Goal: Task Accomplishment & Management: Manage account settings

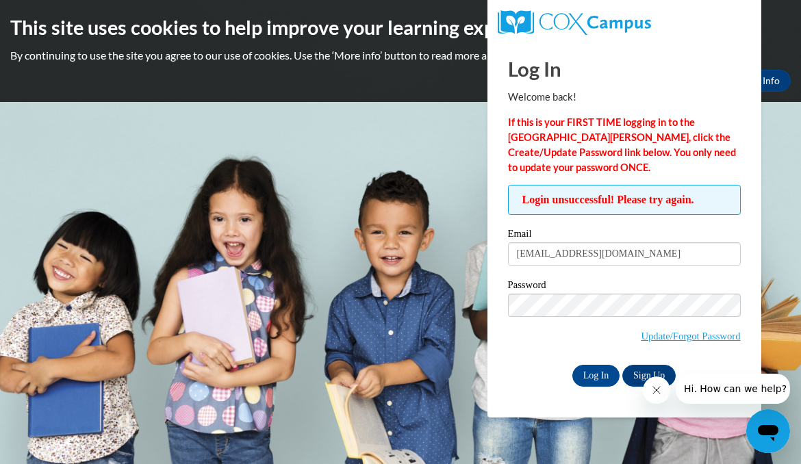
click at [716, 336] on link "Update/Forgot Password" at bounding box center [690, 336] width 99 height 11
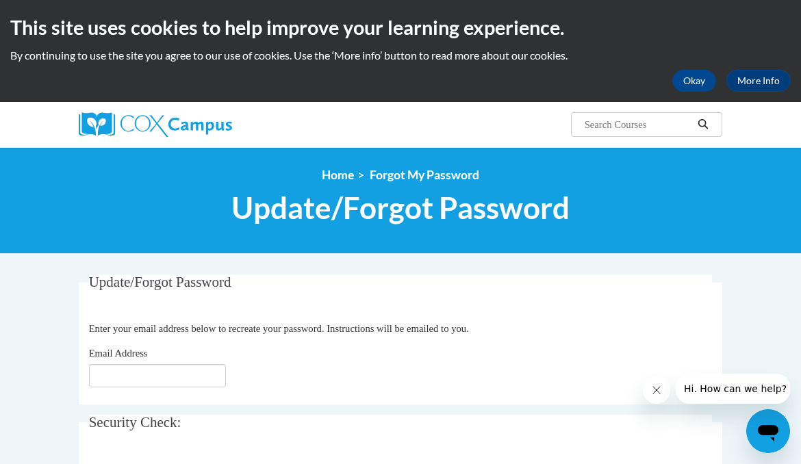
click at [134, 377] on input "Email Address" at bounding box center [157, 375] width 137 height 23
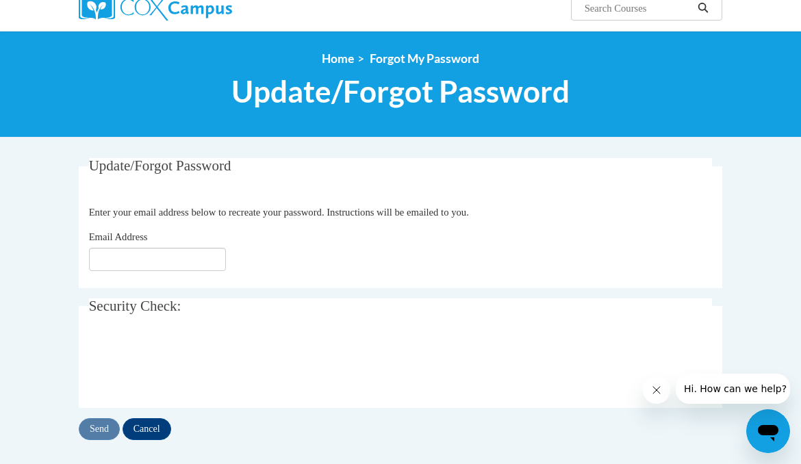
scroll to position [177, 0]
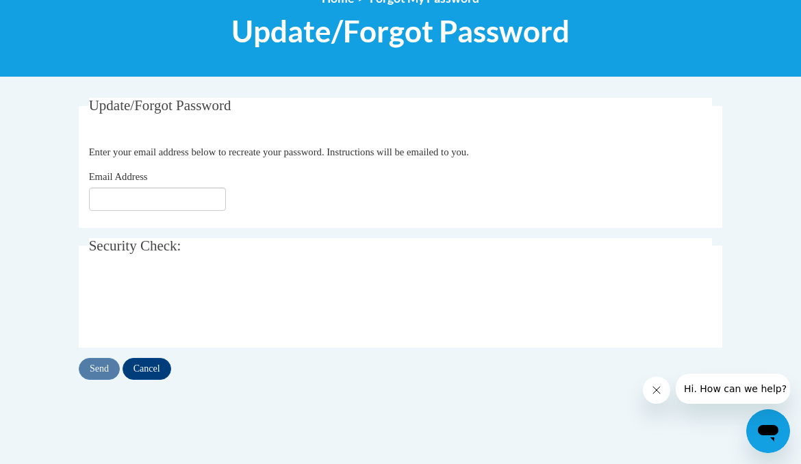
click at [134, 206] on input "Email Address" at bounding box center [157, 199] width 137 height 23
click at [122, 197] on input "Email Address" at bounding box center [157, 199] width 137 height 23
click at [108, 201] on input "Email Address" at bounding box center [157, 199] width 137 height 23
type input "[EMAIL_ADDRESS][DOMAIN_NAME]"
click at [95, 375] on input "Send" at bounding box center [99, 369] width 41 height 22
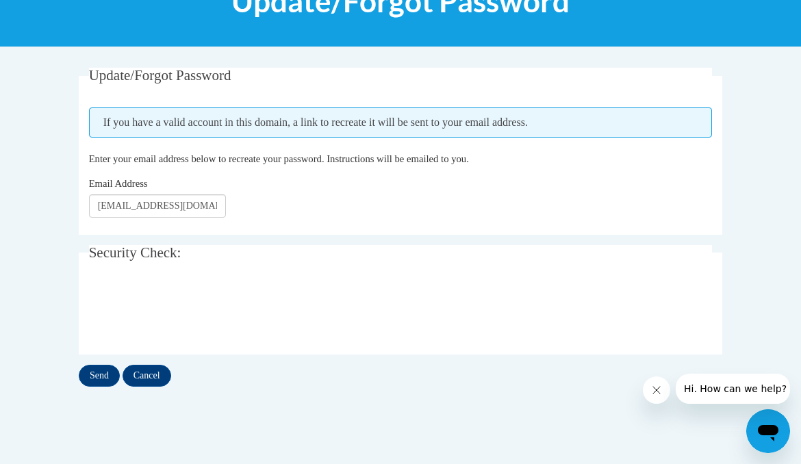
scroll to position [220, 0]
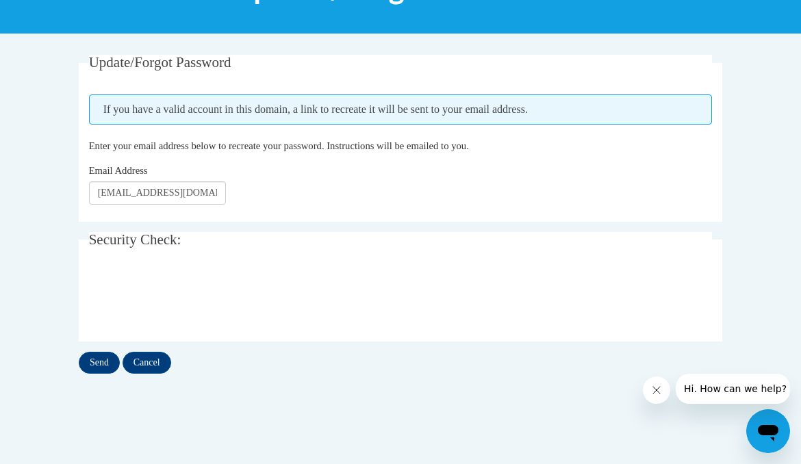
click at [102, 356] on input "Send" at bounding box center [99, 363] width 41 height 22
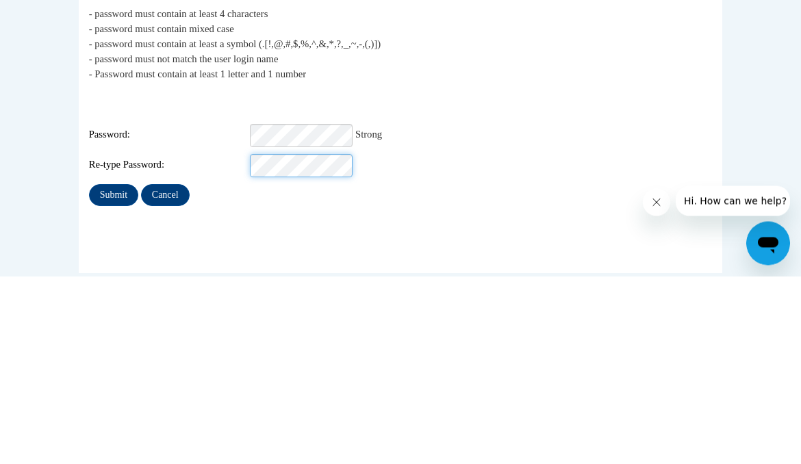
scroll to position [303, 0]
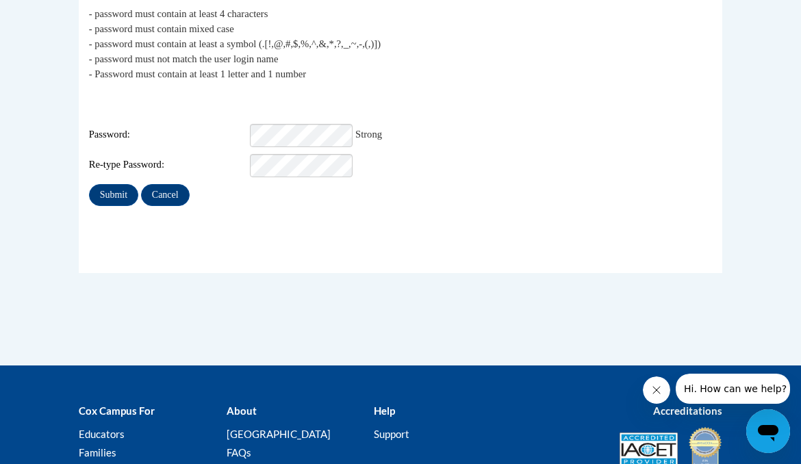
click at [109, 186] on input "Submit" at bounding box center [113, 195] width 49 height 22
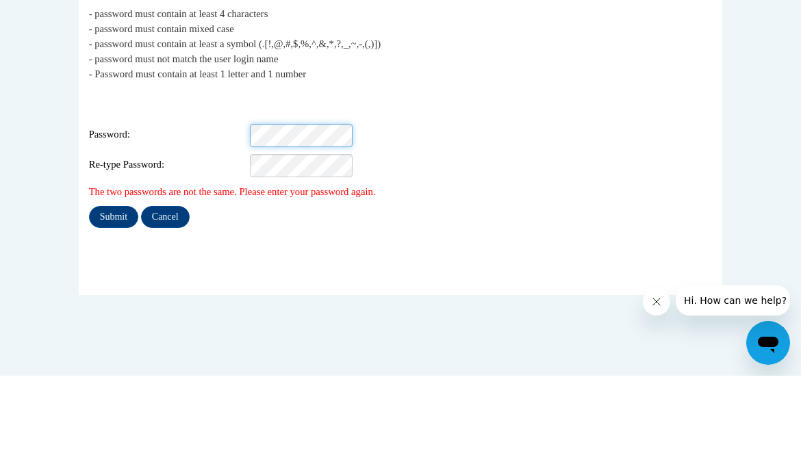
scroll to position [303, 0]
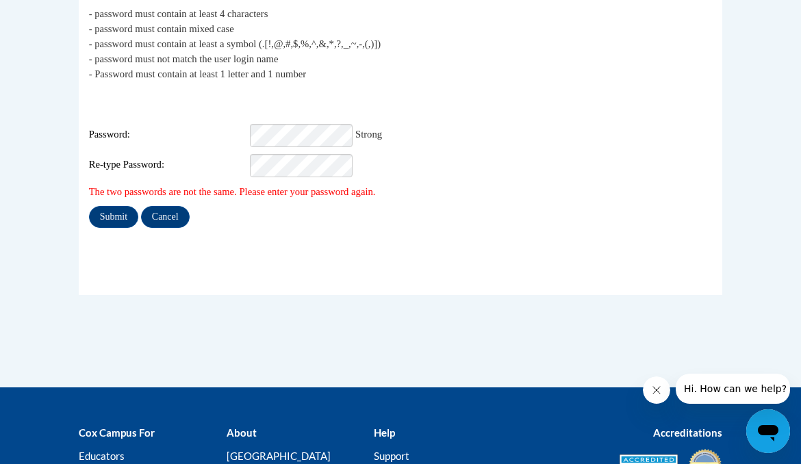
click at [105, 206] on input "Submit" at bounding box center [113, 217] width 49 height 22
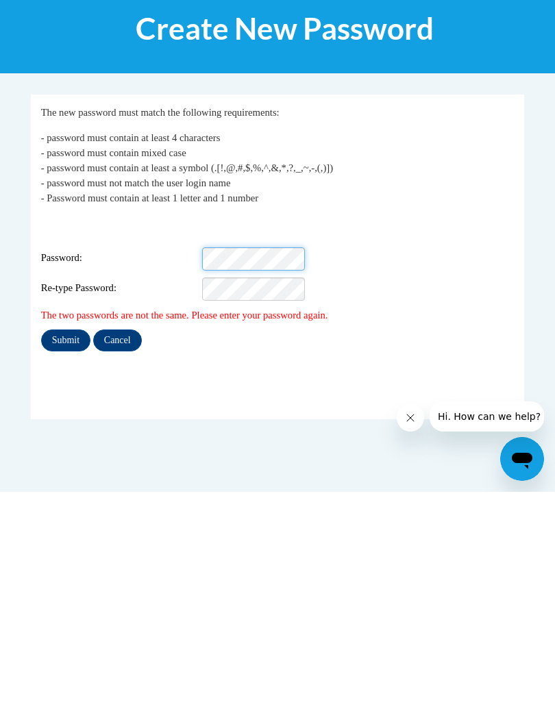
scroll to position [219, 0]
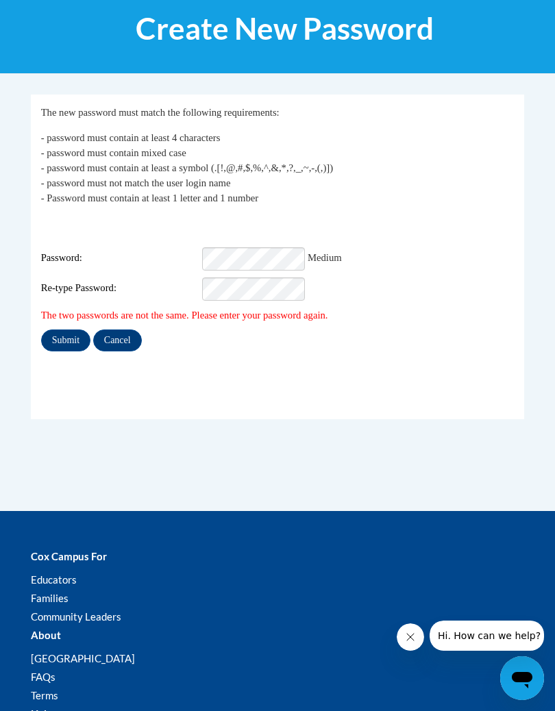
click at [58, 329] on input "Submit" at bounding box center [65, 340] width 49 height 22
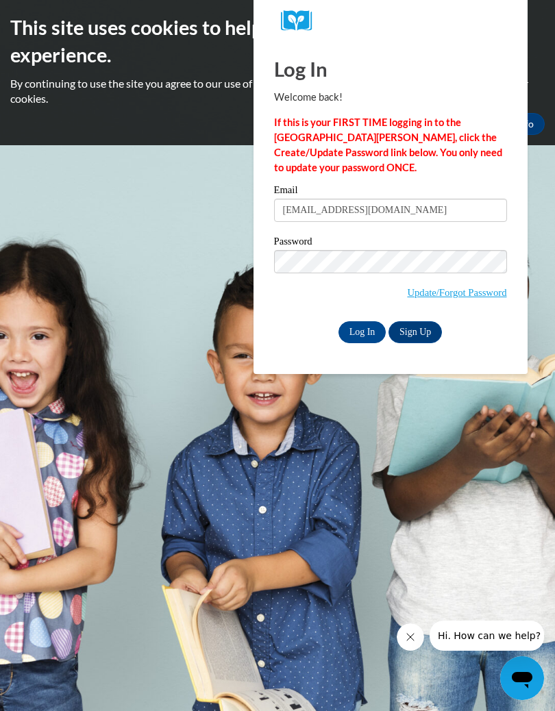
type input "zoryec@ymcaatlanta.org"
click at [369, 329] on input "Log In" at bounding box center [362, 332] width 48 height 22
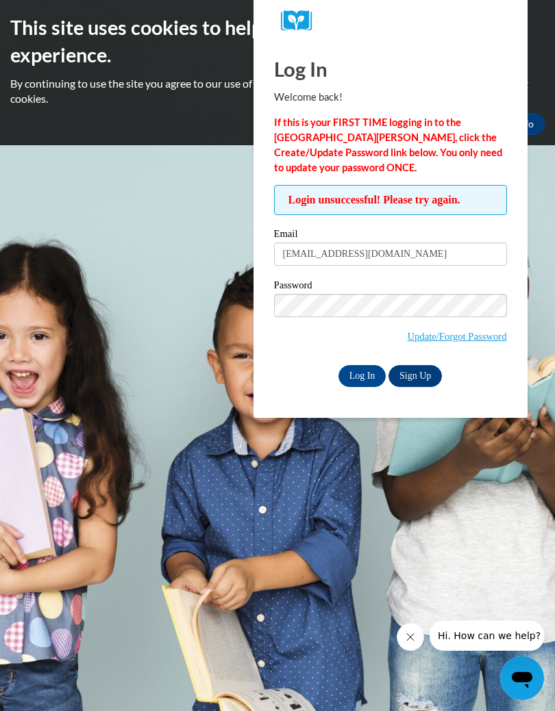
click at [369, 375] on input "Log In" at bounding box center [362, 376] width 48 height 22
click at [371, 377] on input "Log In" at bounding box center [362, 376] width 48 height 22
click at [366, 375] on input "Log In" at bounding box center [362, 376] width 48 height 22
click at [478, 337] on link "Update/Forgot Password" at bounding box center [456, 336] width 99 height 11
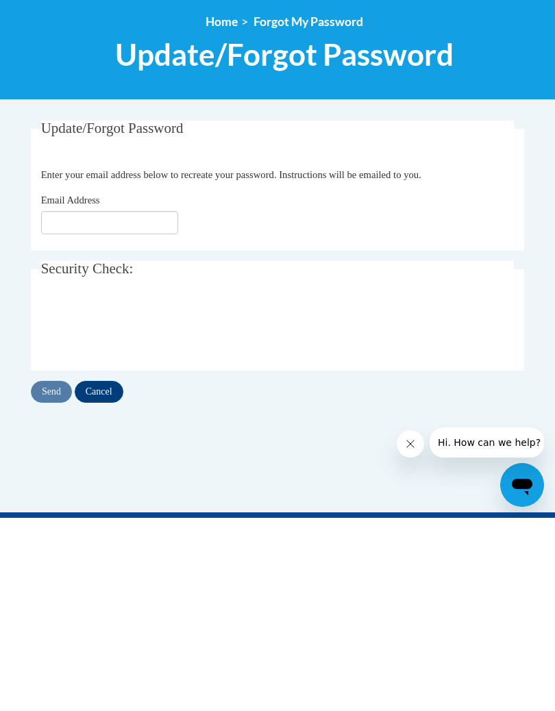
scroll to position [193, 0]
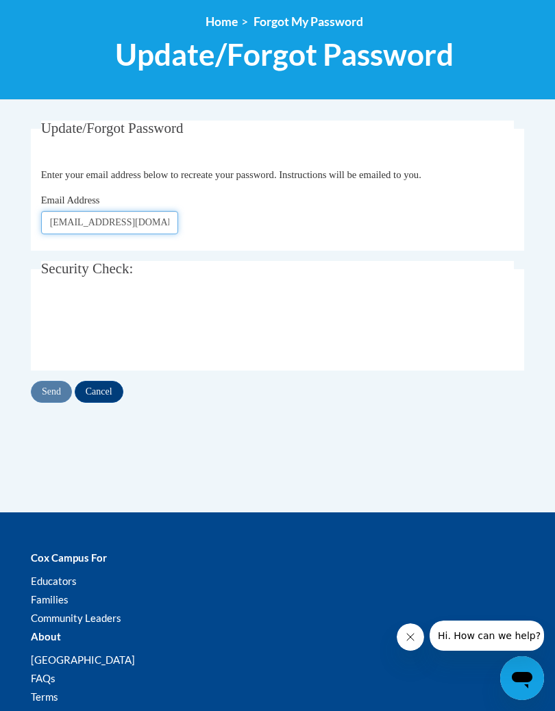
type input "[EMAIL_ADDRESS][DOMAIN_NAME]"
click at [66, 383] on input "Send" at bounding box center [51, 392] width 41 height 22
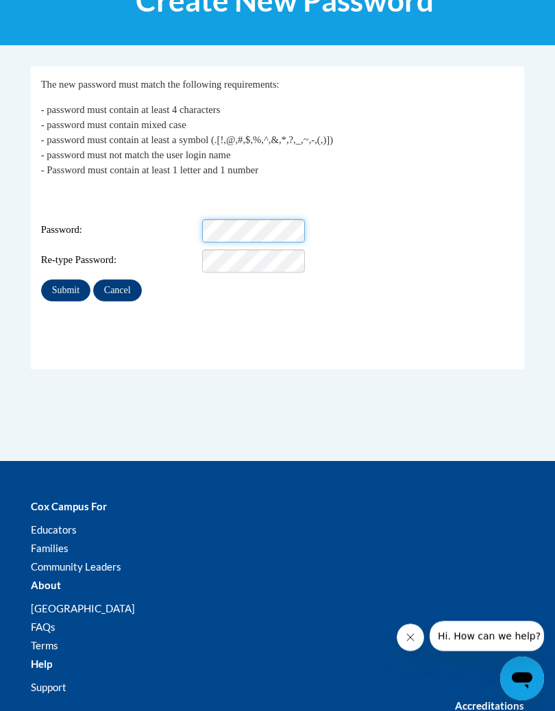
scroll to position [247, 0]
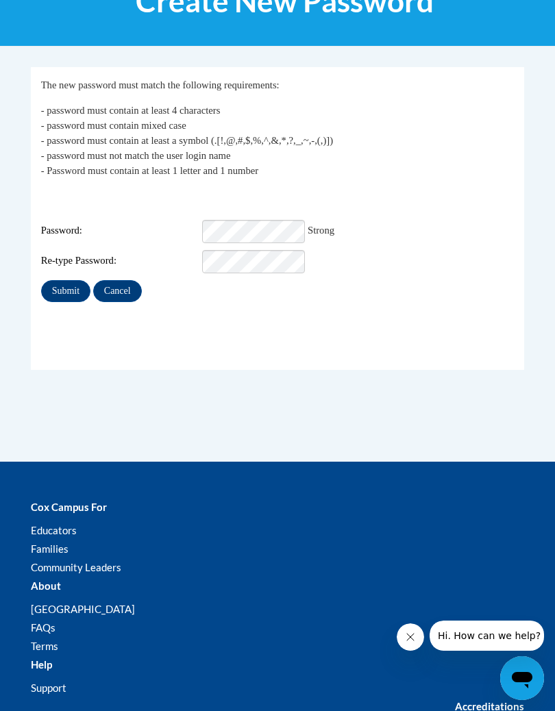
click at [65, 280] on input "Submit" at bounding box center [65, 291] width 49 height 22
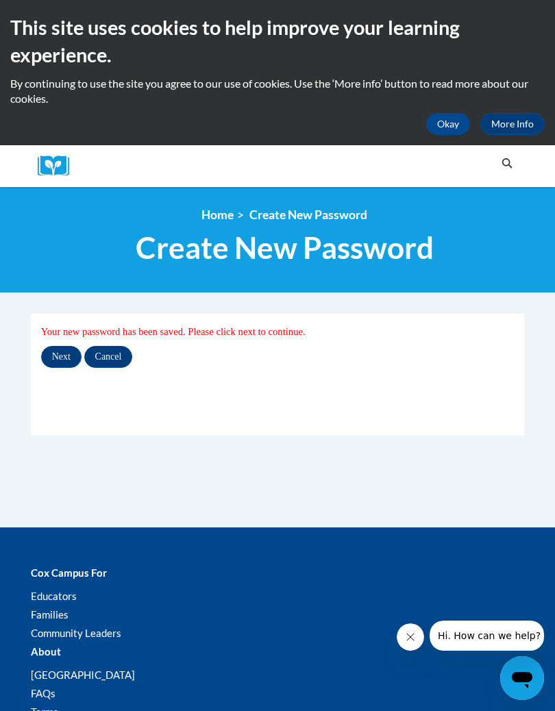
click at [62, 355] on input "Next" at bounding box center [61, 357] width 40 height 22
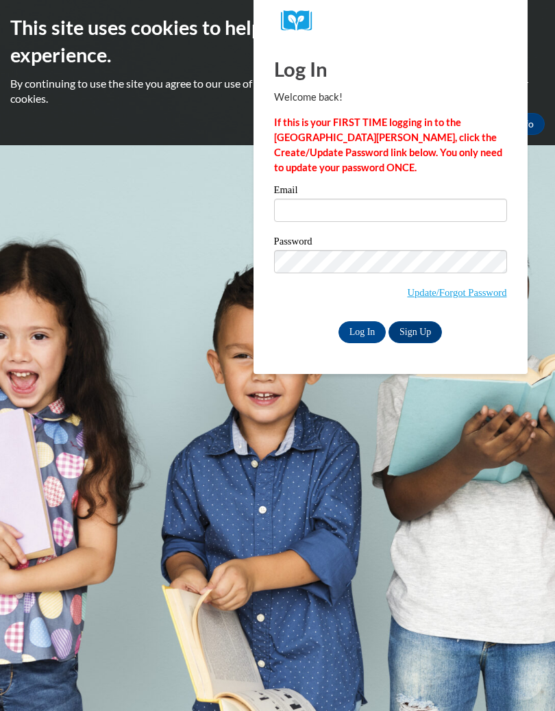
click at [402, 201] on input "Email" at bounding box center [390, 210] width 233 height 23
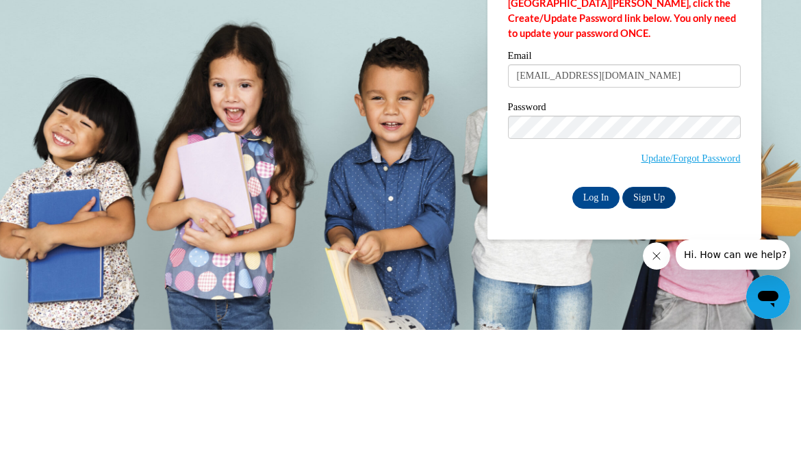
type input "[EMAIL_ADDRESS][DOMAIN_NAME]"
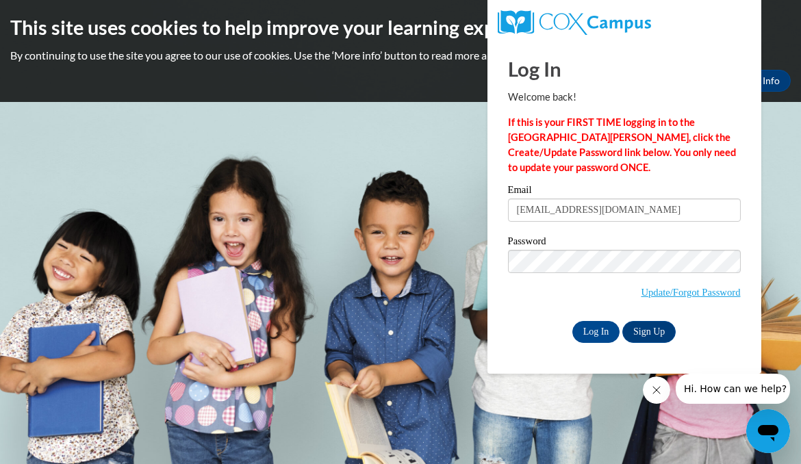
click at [554, 330] on input "Log In" at bounding box center [597, 332] width 48 height 22
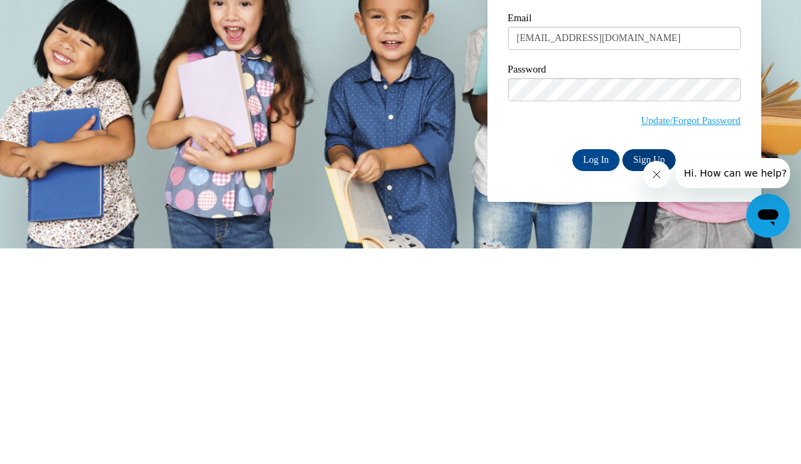
click at [596, 365] on input "Log In" at bounding box center [597, 376] width 48 height 22
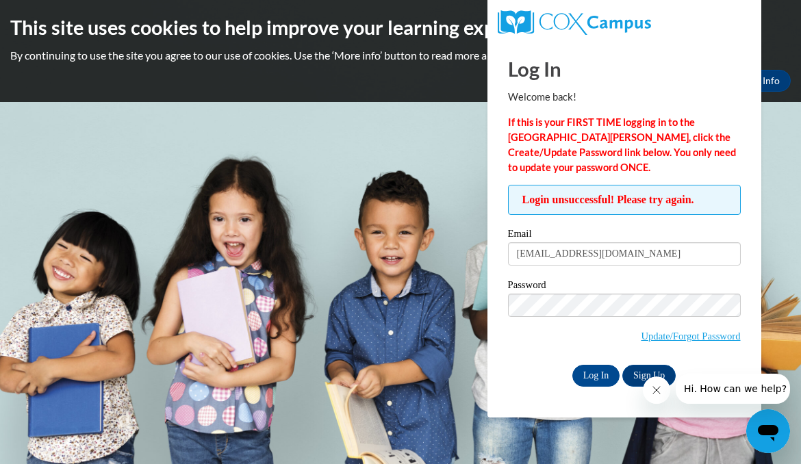
click at [593, 368] on input "Log In" at bounding box center [597, 376] width 48 height 22
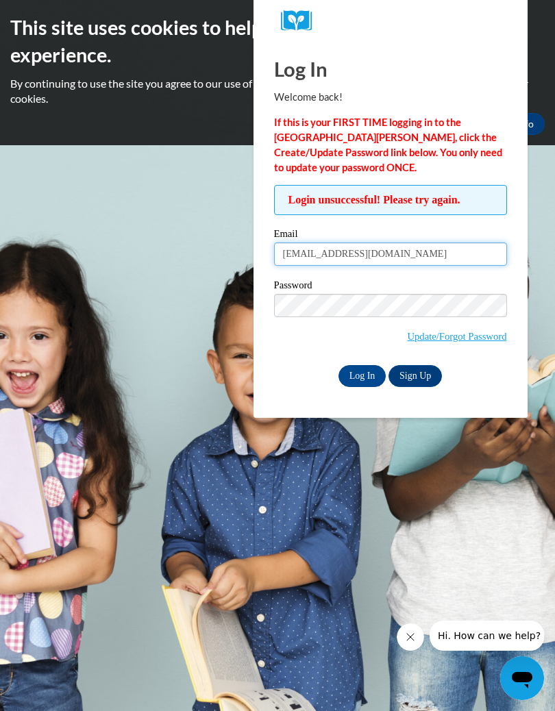
type input "[EMAIL_ADDRESS][DOMAIN_NAME] ,"
